Goal: Task Accomplishment & Management: Use online tool/utility

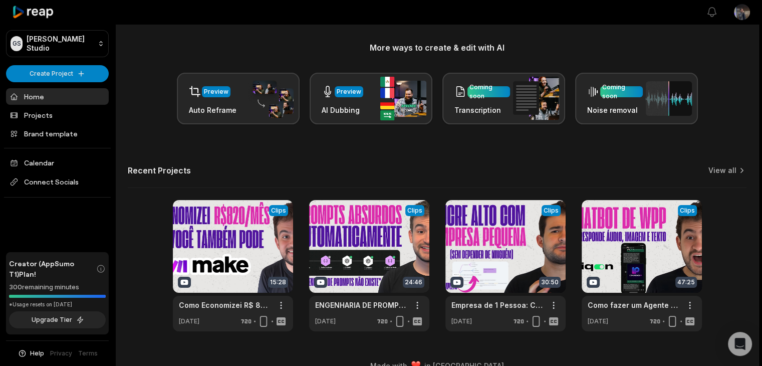
scroll to position [134, 0]
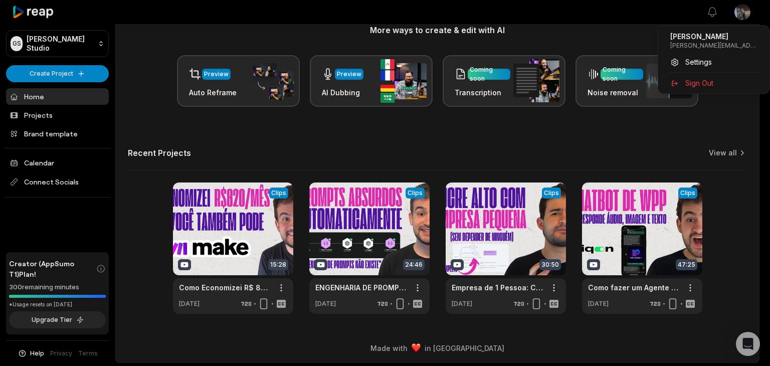
click at [743, 11] on html "GS Gustavo's Studio Create Project Home Projects Brand template Calendar Connec…" at bounding box center [385, 49] width 770 height 366
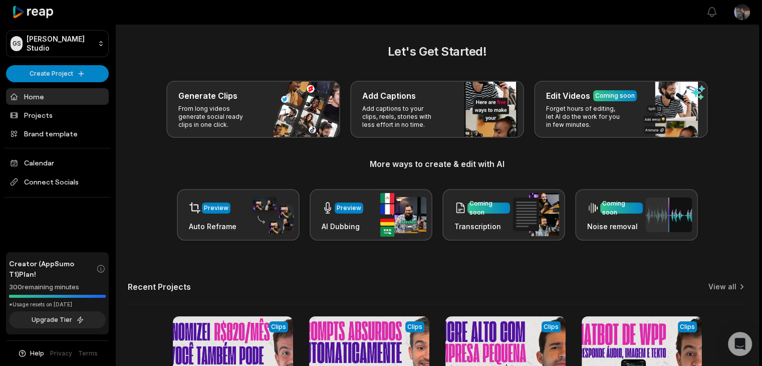
scroll to position [0, 0]
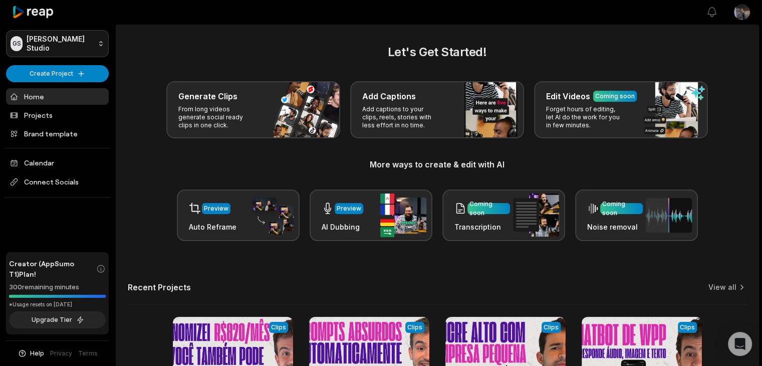
click at [58, 36] on html "GS Gustavo's Studio Create Project Home Projects Brand template Calendar Connec…" at bounding box center [381, 183] width 762 height 366
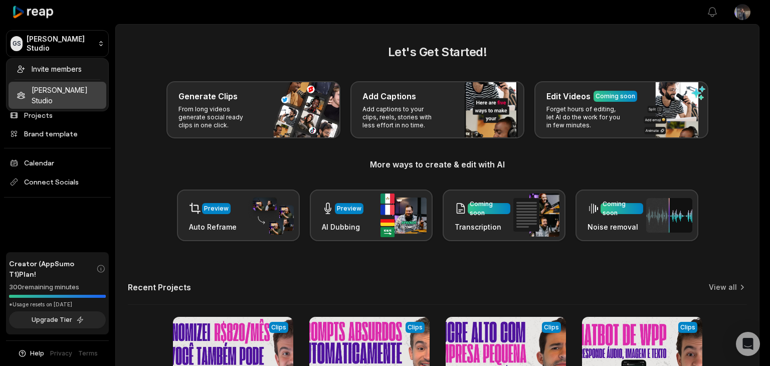
click at [58, 36] on html "GS Gustavo's Studio Create Project Home Projects Brand template Calendar Connec…" at bounding box center [385, 183] width 770 height 366
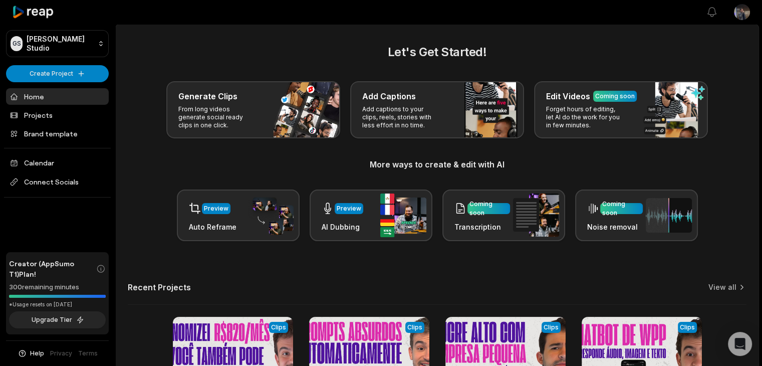
click at [747, 15] on html "GS Gustavo's Studio Create Project Home Projects Brand template Calendar Connec…" at bounding box center [381, 183] width 762 height 366
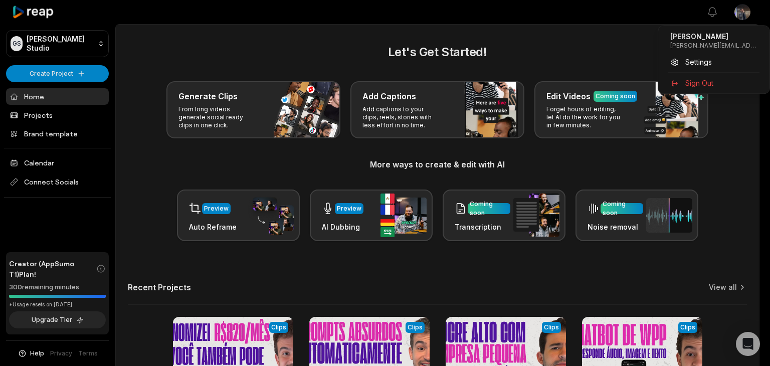
click at [748, 349] on html "GS Gustavo's Studio Create Project Home Projects Brand template Calendar Connec…" at bounding box center [385, 183] width 770 height 366
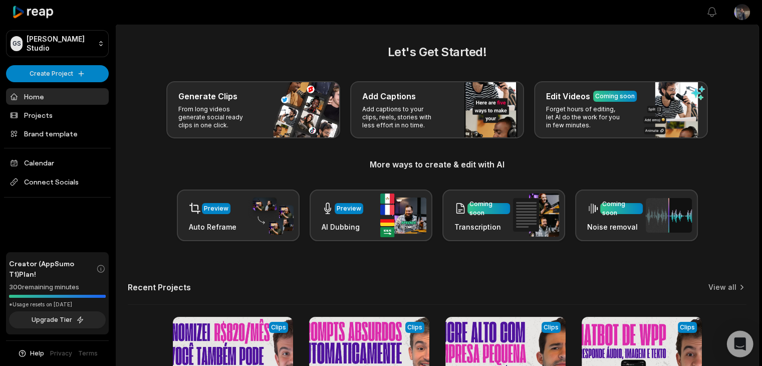
click at [746, 346] on div "Open Intercom Messenger" at bounding box center [740, 344] width 27 height 27
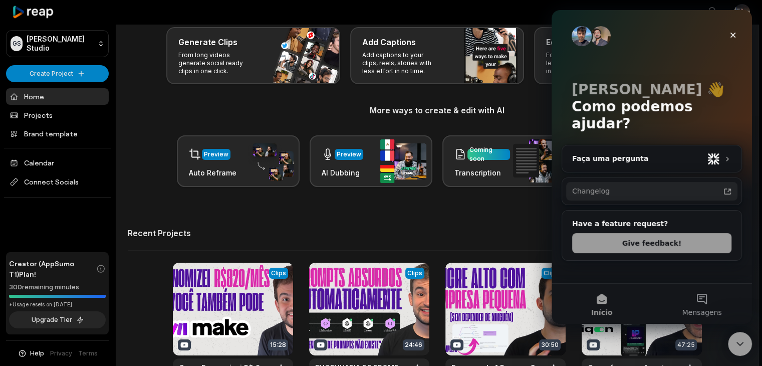
scroll to position [50, 0]
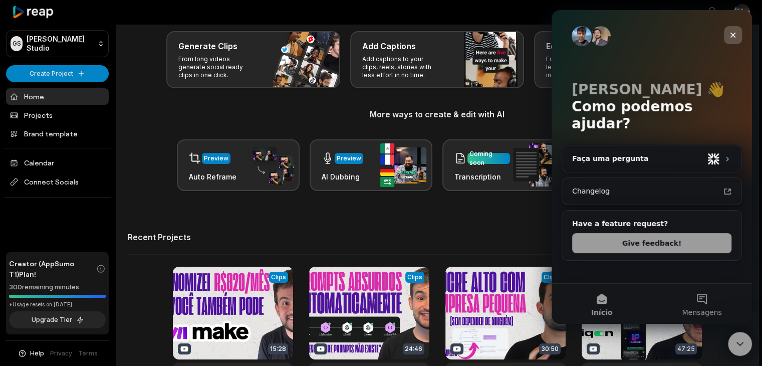
click at [734, 31] on icon "Fechar" at bounding box center [733, 35] width 8 height 8
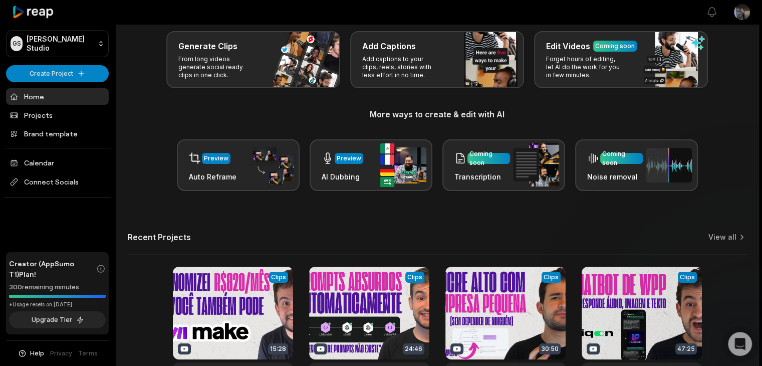
scroll to position [0, 0]
click at [743, 14] on html "GS Gustavo's Studio Create Project Home Projects Brand template Calendar Connec…" at bounding box center [381, 133] width 762 height 366
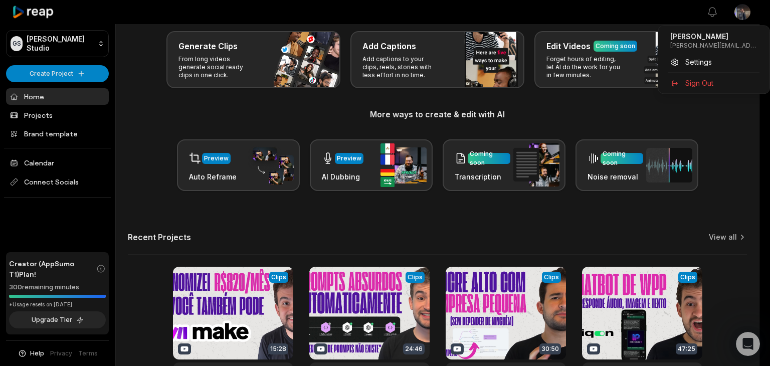
click at [743, 13] on html "GS Gustavo's Studio Create Project Home Projects Brand template Calendar Connec…" at bounding box center [385, 133] width 770 height 366
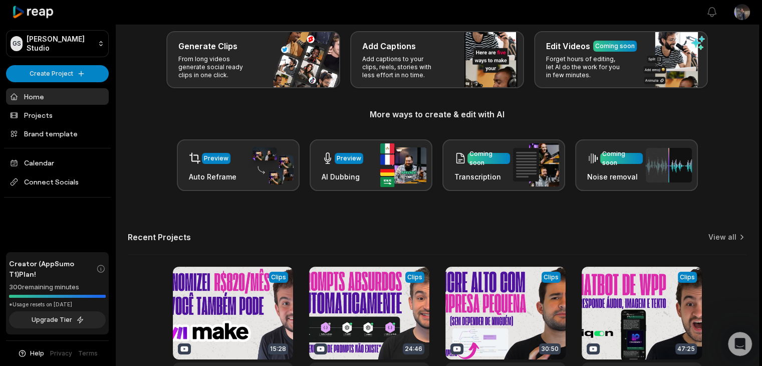
click at [26, 13] on icon at bounding box center [33, 13] width 43 height 14
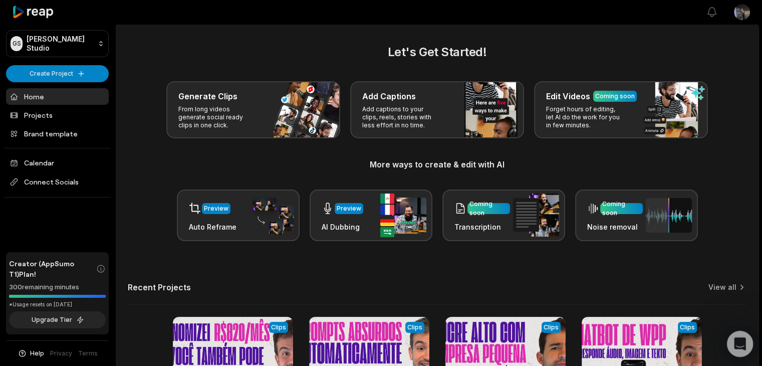
click at [743, 344] on icon "Abertura do Messenger da Intercom" at bounding box center [739, 342] width 17 height 17
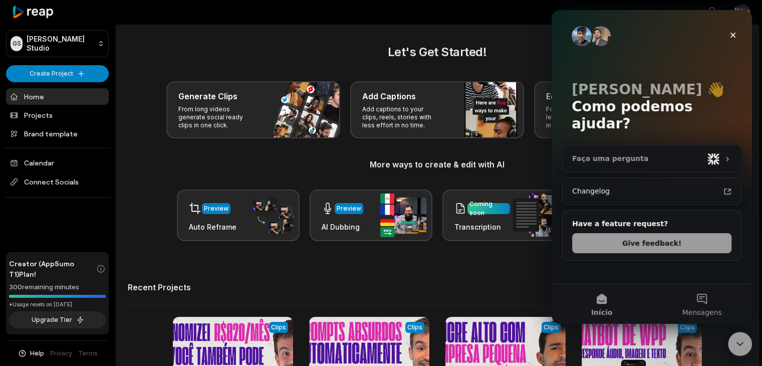
click at [620, 153] on div "Faça uma pergunta" at bounding box center [637, 158] width 131 height 11
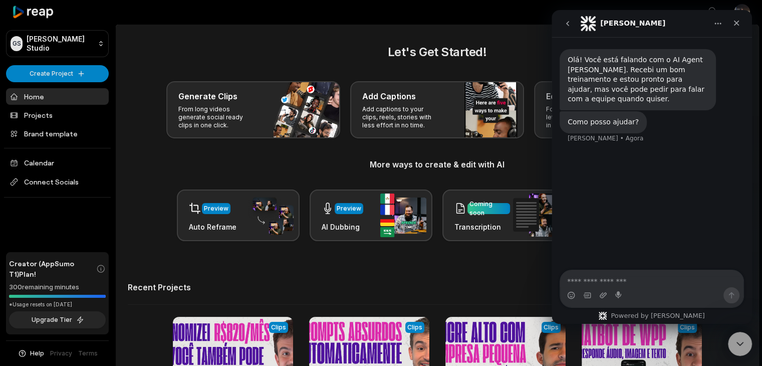
type textarea "*"
type textarea "**********"
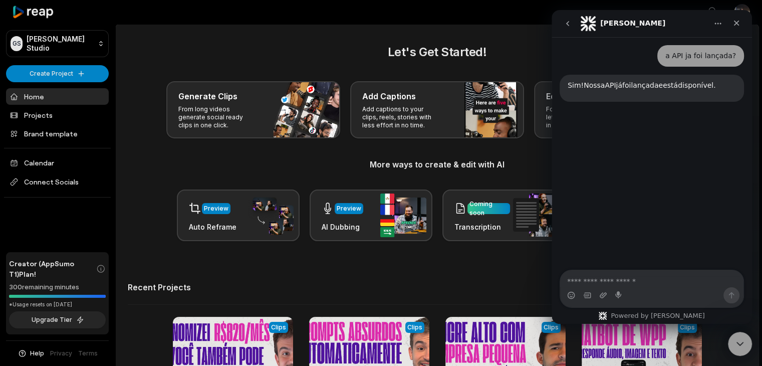
scroll to position [96, 0]
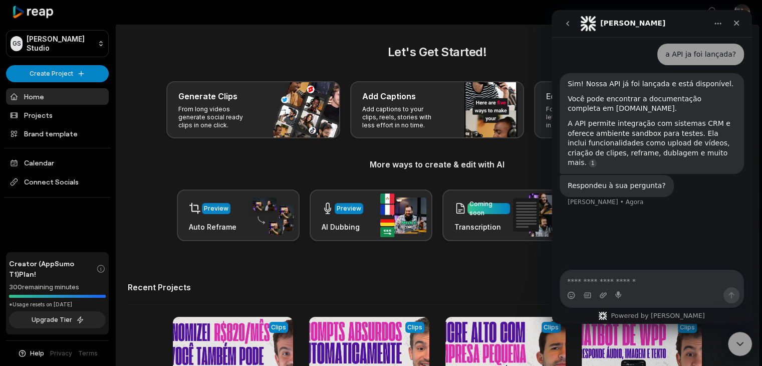
drag, startPoint x: 616, startPoint y: 97, endPoint x: 569, endPoint y: 99, distance: 47.1
click at [569, 99] on div "Você pode encontrar a documentação completa em [DOMAIN_NAME]." at bounding box center [652, 104] width 168 height 20
copy div "docs.reap.video"
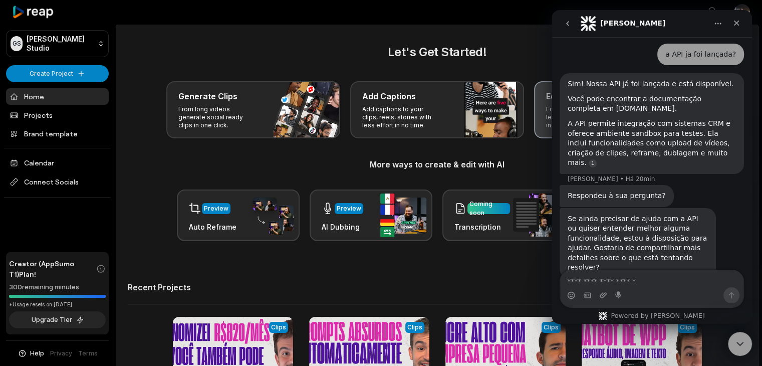
scroll to position [98, 0]
click at [733, 27] on icon "Fechar" at bounding box center [737, 23] width 8 height 8
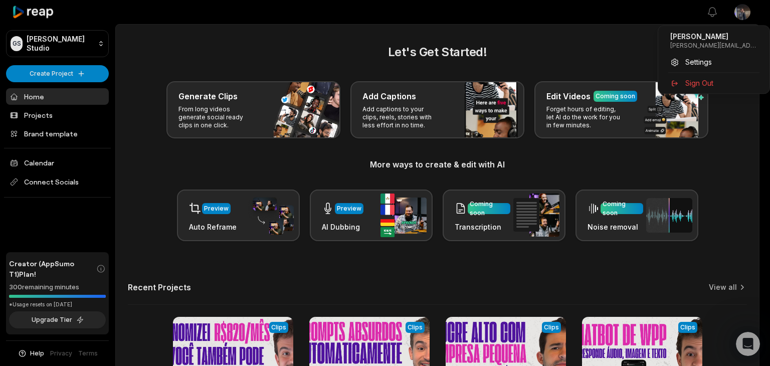
click at [746, 16] on html "GS Gustavo's Studio Create Project Home Projects Brand template Calendar Connec…" at bounding box center [385, 183] width 770 height 366
click at [703, 60] on span "Settings" at bounding box center [698, 62] width 27 height 11
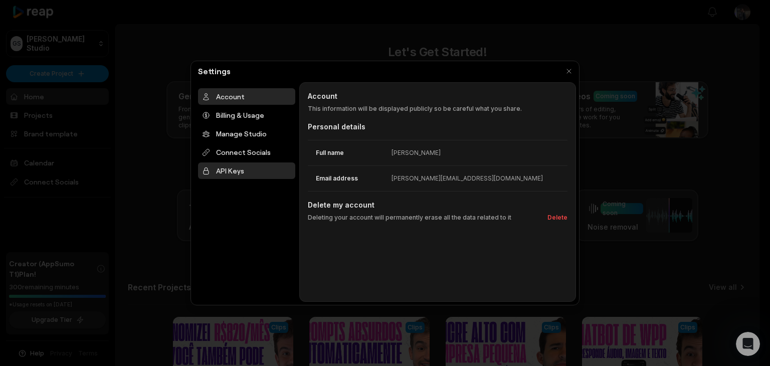
click at [232, 168] on div "API Keys" at bounding box center [246, 170] width 97 height 17
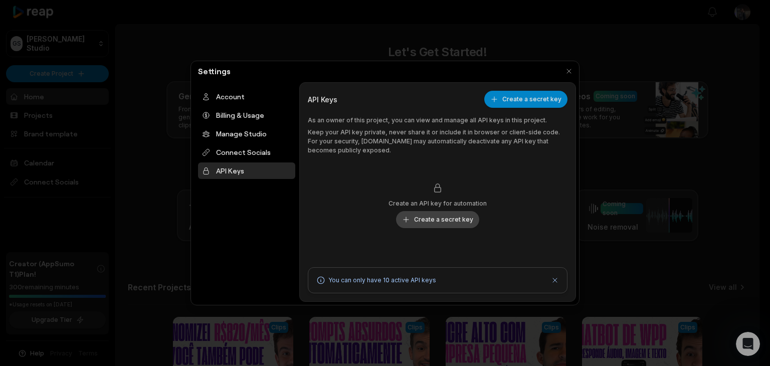
click at [439, 215] on button "Create a secret key" at bounding box center [437, 219] width 83 height 17
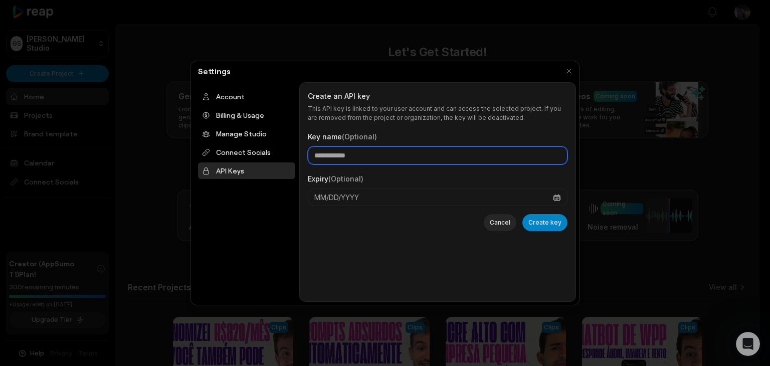
click at [376, 153] on input "Key name (Optional)" at bounding box center [438, 155] width 260 height 18
type input "********"
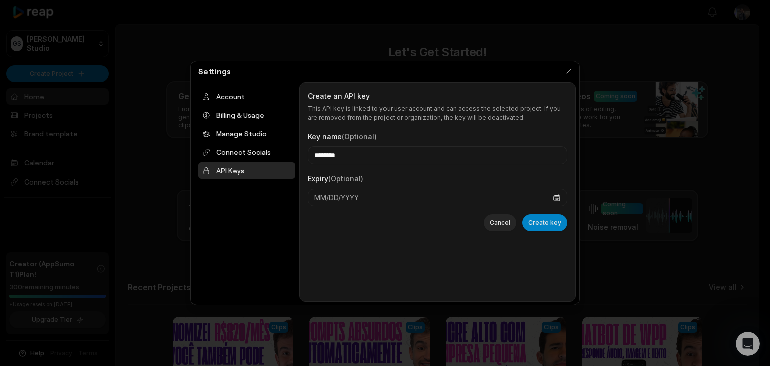
drag, startPoint x: 546, startPoint y: 225, endPoint x: 560, endPoint y: 228, distance: 14.9
click at [547, 225] on button "Create key" at bounding box center [544, 222] width 45 height 17
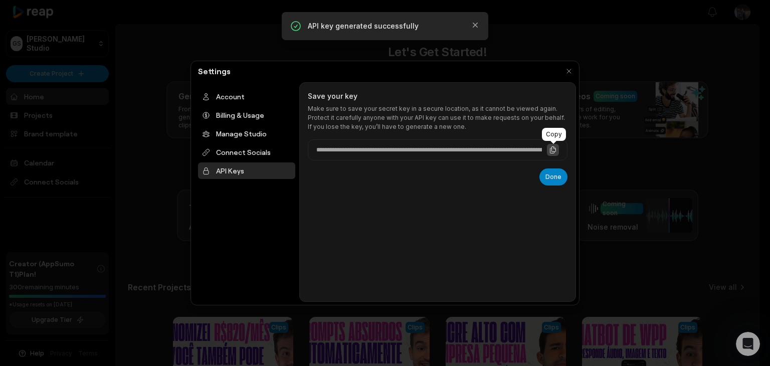
click at [558, 149] on button at bounding box center [553, 150] width 12 height 12
drag, startPoint x: 554, startPoint y: 173, endPoint x: 381, endPoint y: 215, distance: 178.0
click at [381, 215] on div "**********" at bounding box center [438, 192] width 260 height 202
click at [555, 153] on icon at bounding box center [553, 150] width 8 height 8
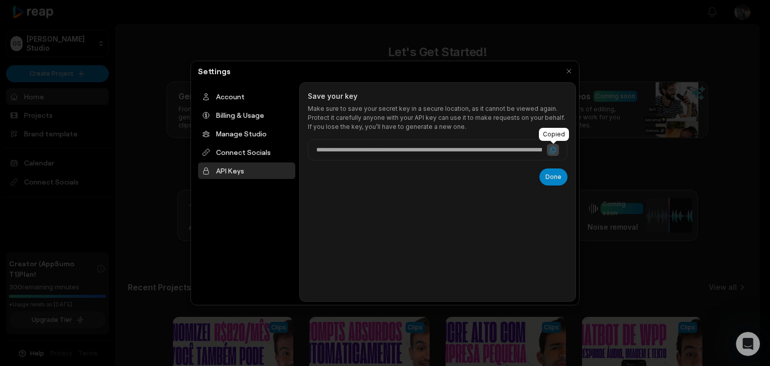
click at [553, 150] on icon at bounding box center [553, 150] width 8 height 8
click at [556, 150] on icon at bounding box center [553, 150] width 8 height 8
click at [570, 69] on button "button" at bounding box center [569, 71] width 14 height 14
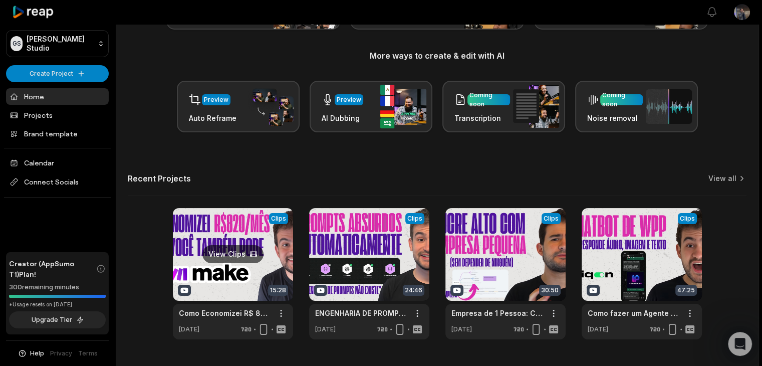
scroll to position [134, 0]
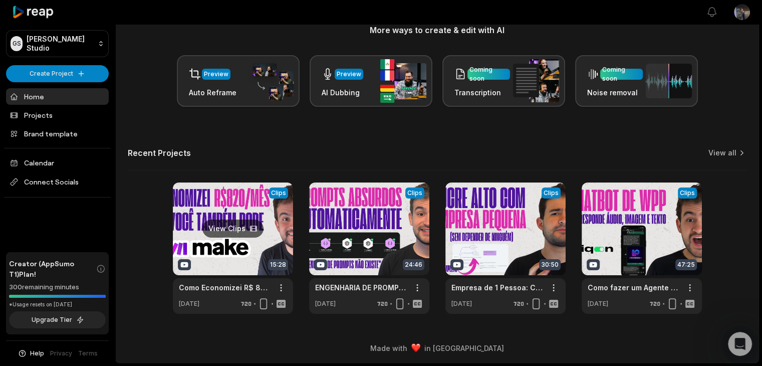
drag, startPoint x: 221, startPoint y: 220, endPoint x: 236, endPoint y: 221, distance: 15.1
click at [221, 220] on link at bounding box center [233, 247] width 120 height 131
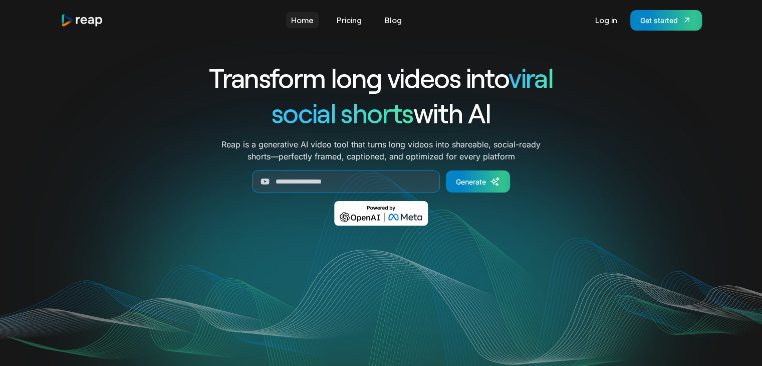
click at [299, 16] on link "Home" at bounding box center [302, 20] width 33 height 16
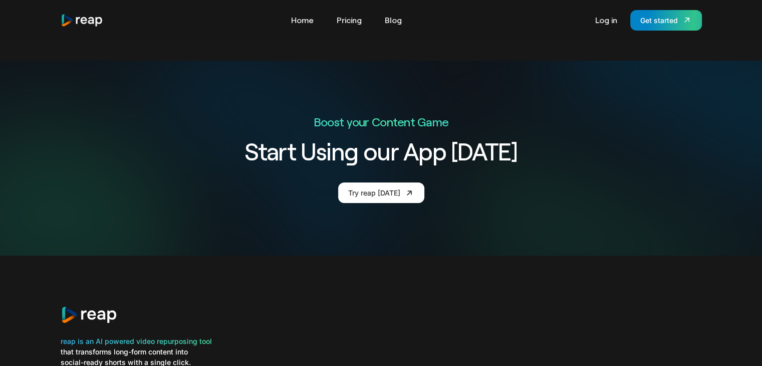
scroll to position [3811, 0]
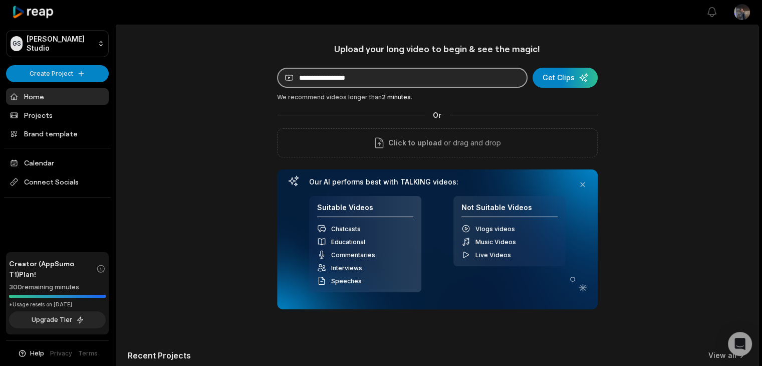
click at [419, 82] on input at bounding box center [402, 78] width 251 height 20
click at [341, 83] on input at bounding box center [402, 78] width 251 height 20
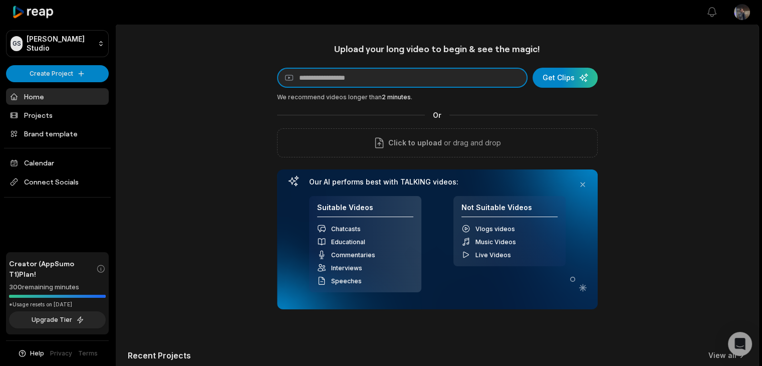
paste input "**********"
type input "**********"
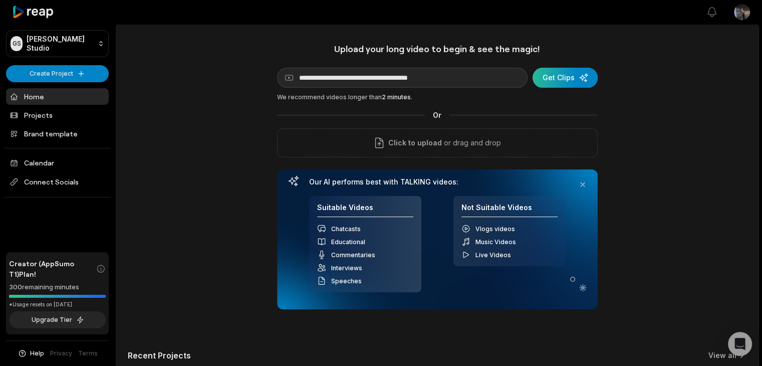
click at [571, 78] on div "submit" at bounding box center [565, 78] width 65 height 20
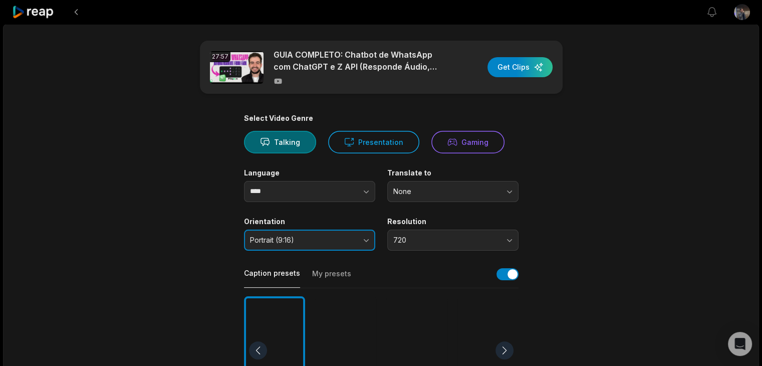
click at [310, 243] on span "Portrait (9:16)" at bounding box center [302, 239] width 105 height 9
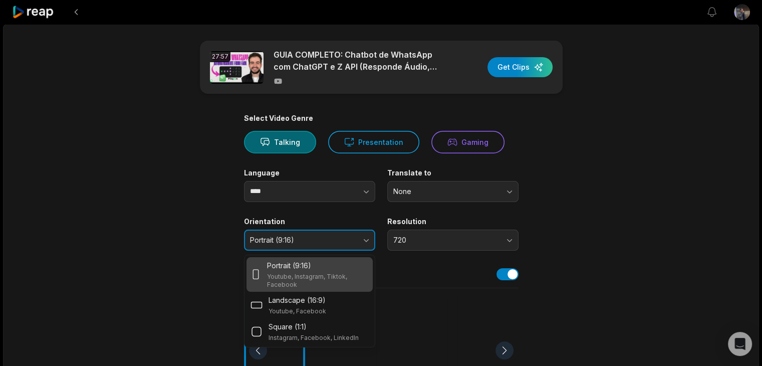
click at [311, 241] on span "Portrait (9:16)" at bounding box center [302, 239] width 105 height 9
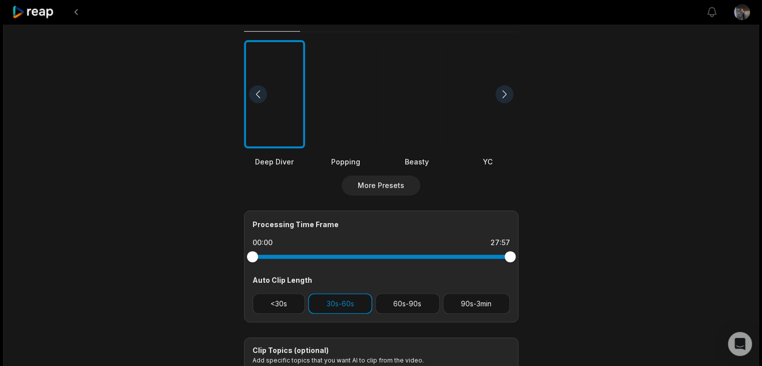
scroll to position [251, 0]
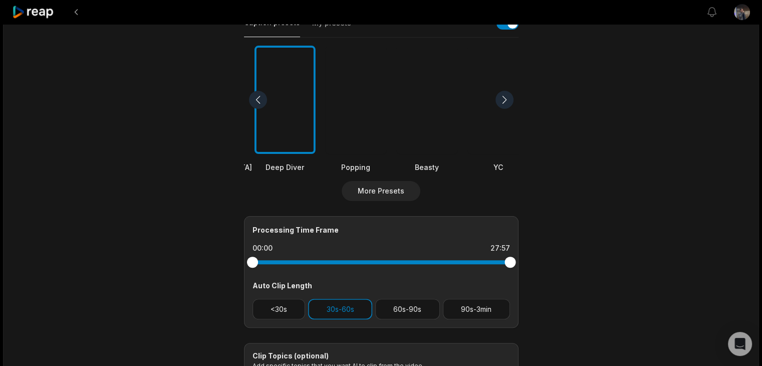
click at [341, 171] on div "Popping" at bounding box center [355, 167] width 61 height 11
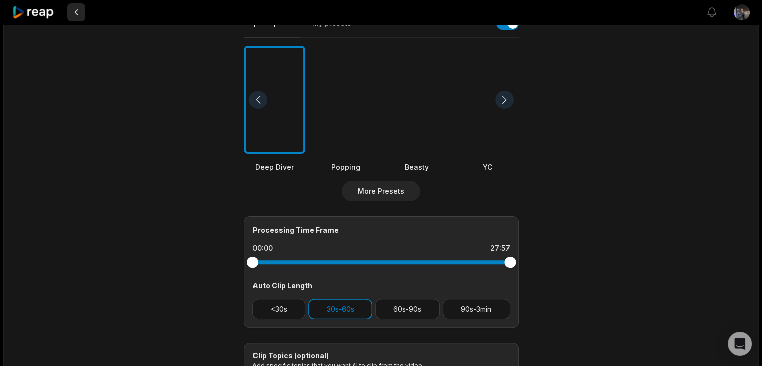
click at [80, 10] on button at bounding box center [76, 12] width 18 height 18
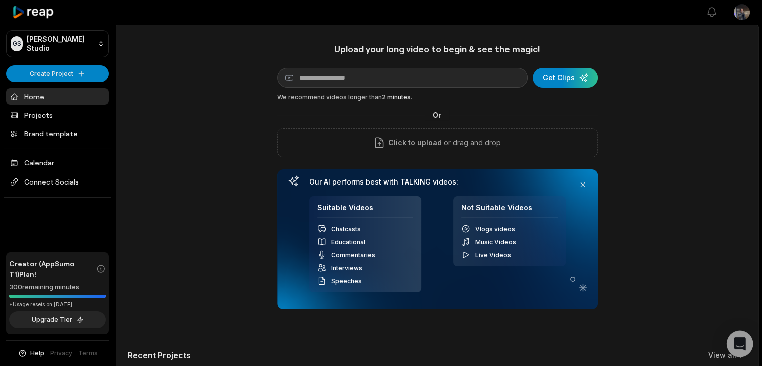
click at [739, 341] on icon "Open Intercom Messenger" at bounding box center [740, 343] width 12 height 13
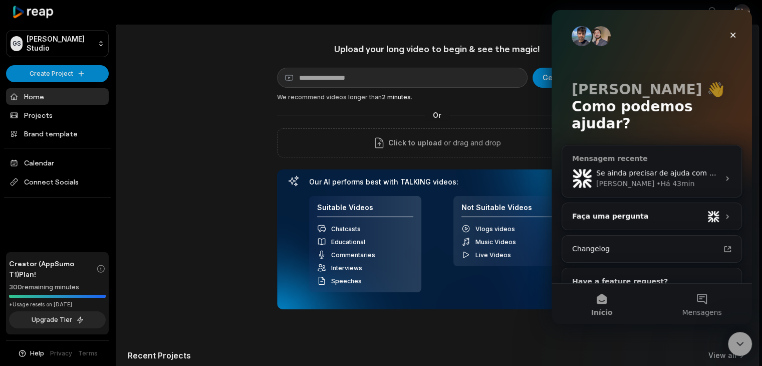
click at [656, 178] on div "• Há 43min" at bounding box center [675, 183] width 38 height 11
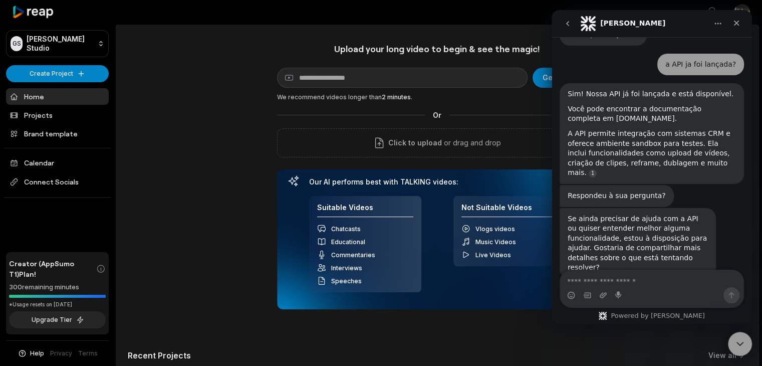
click at [634, 285] on textarea "Envie uma mensagem..." at bounding box center [651, 278] width 183 height 17
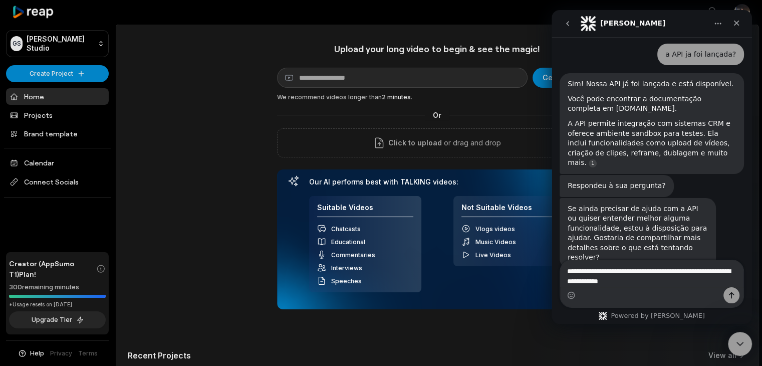
type textarea "**********"
click at [742, 297] on div "Messenger da Intercom" at bounding box center [651, 295] width 183 height 16
click at [731, 294] on icon "Enviar uma mensagem" at bounding box center [732, 295] width 8 height 8
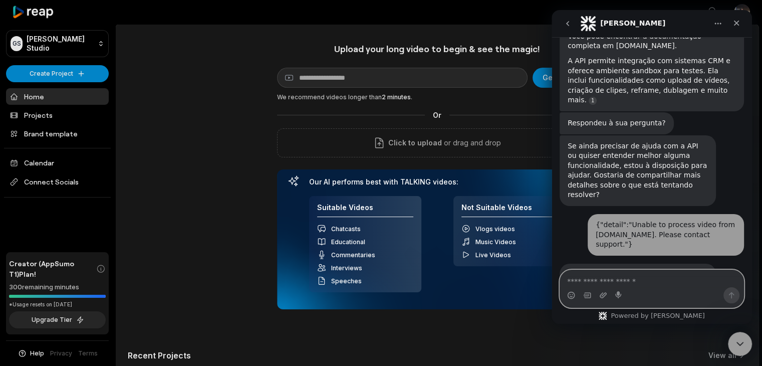
scroll to position [206, 0]
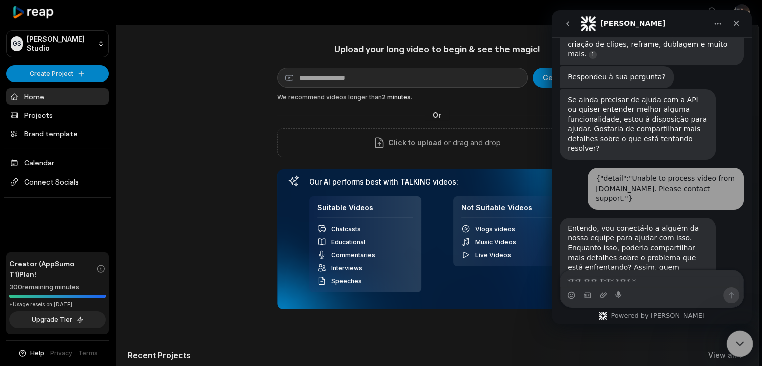
click at [742, 341] on icon "Encerramento do Messenger da Intercom" at bounding box center [739, 342] width 12 height 12
